Goal: Navigation & Orientation: Find specific page/section

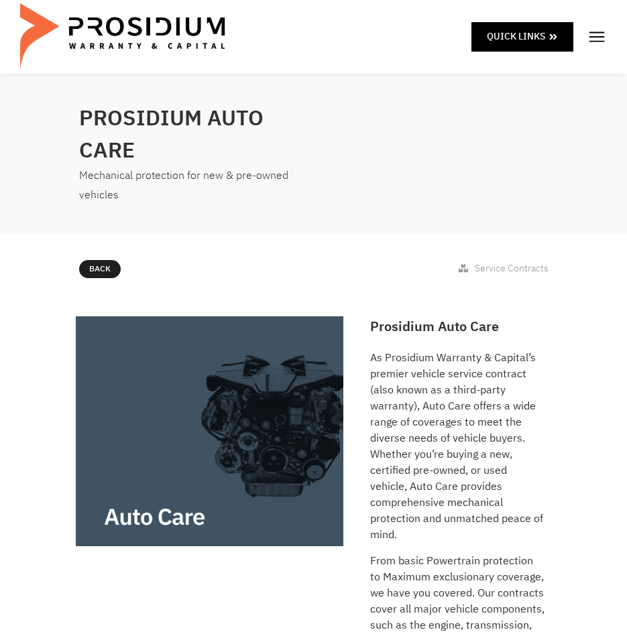
click at [595, 38] on img at bounding box center [596, 37] width 20 height 20
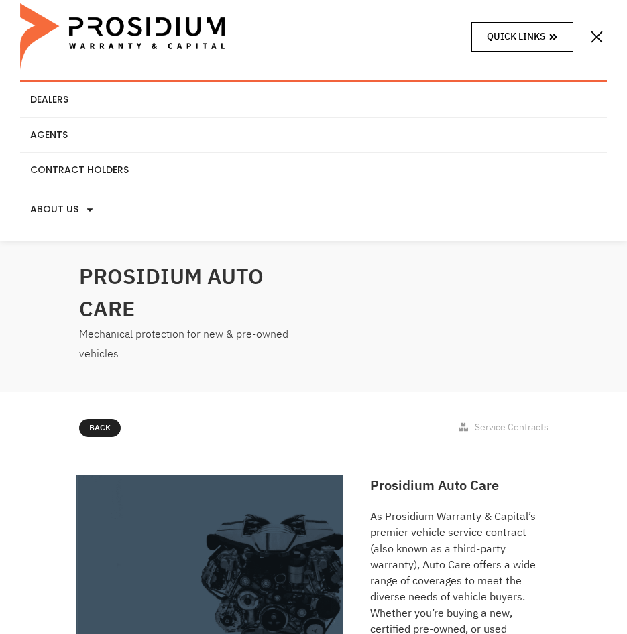
click at [558, 38] on link "Quick Links" at bounding box center [522, 36] width 102 height 29
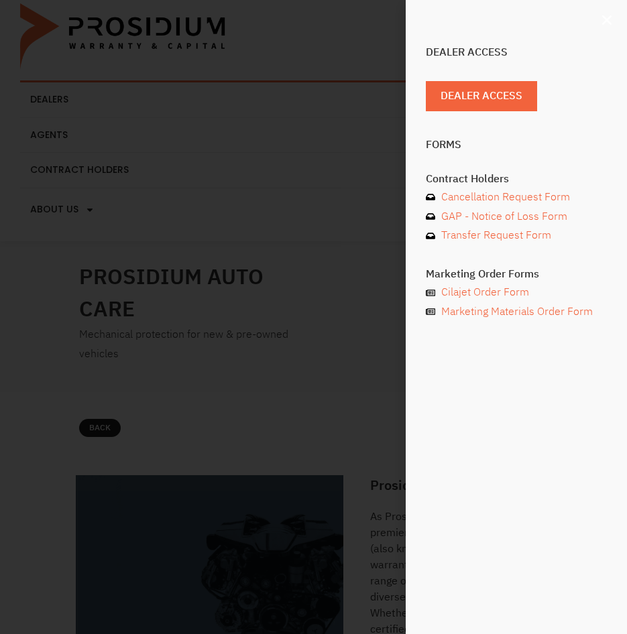
click at [611, 22] on icon "Close" at bounding box center [606, 19] width 13 height 13
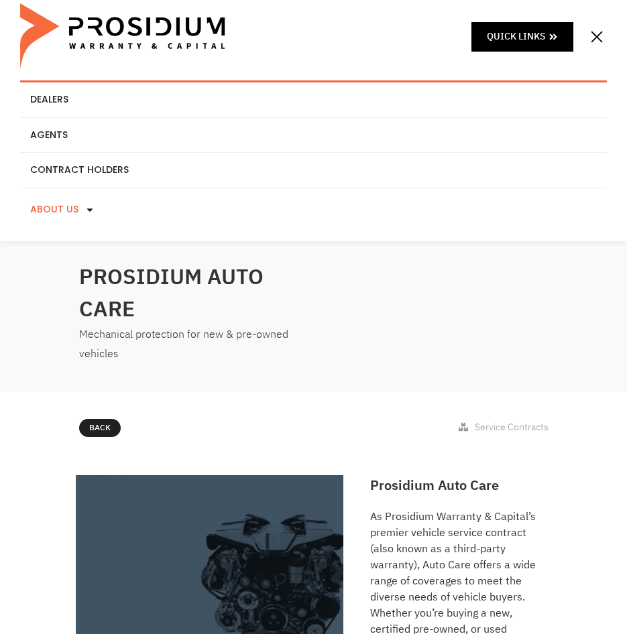
click at [84, 203] on span at bounding box center [86, 209] width 16 height 23
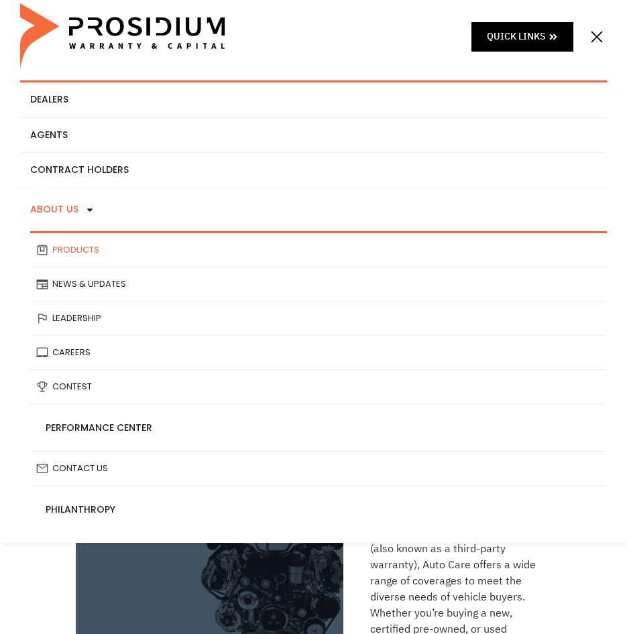
click at [70, 251] on link "Products" at bounding box center [318, 250] width 576 height 34
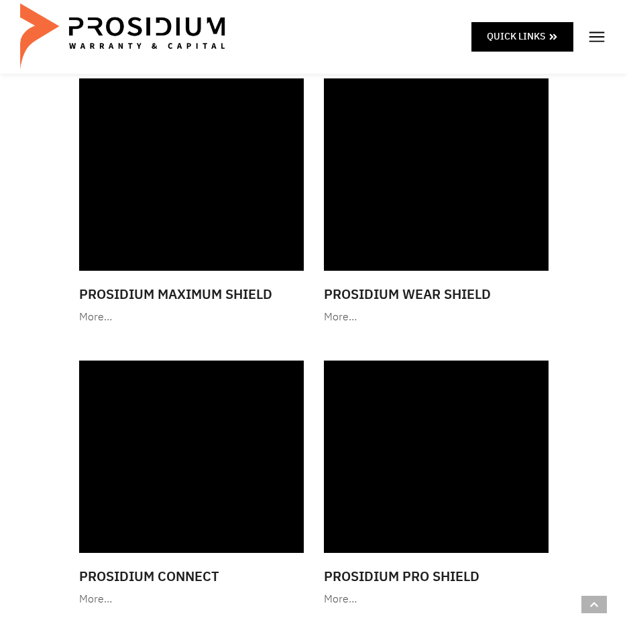
scroll to position [2413, 0]
